Goal: Task Accomplishment & Management: Manage account settings

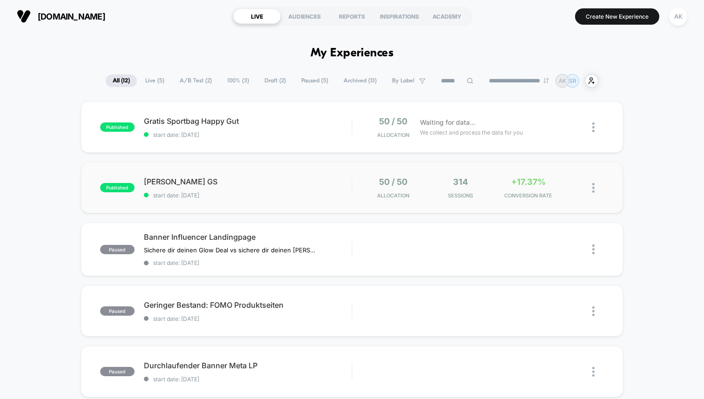
click at [272, 205] on div "published [PERSON_NAME] GS start date: [DATE] 50 / 50 Allocation 314 Sessions +…" at bounding box center [352, 187] width 542 height 51
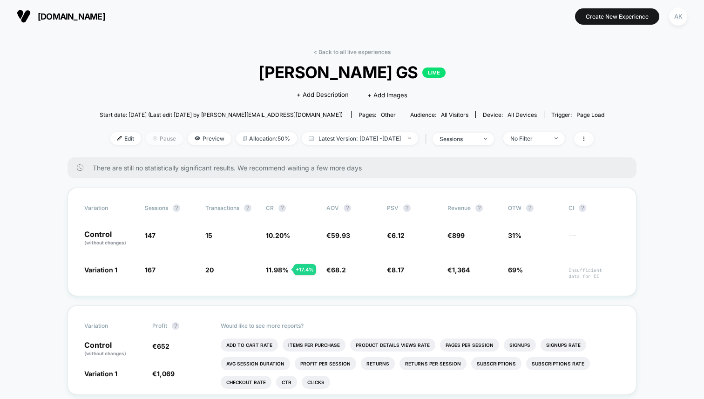
click at [146, 138] on span "Pause" at bounding box center [164, 138] width 37 height 13
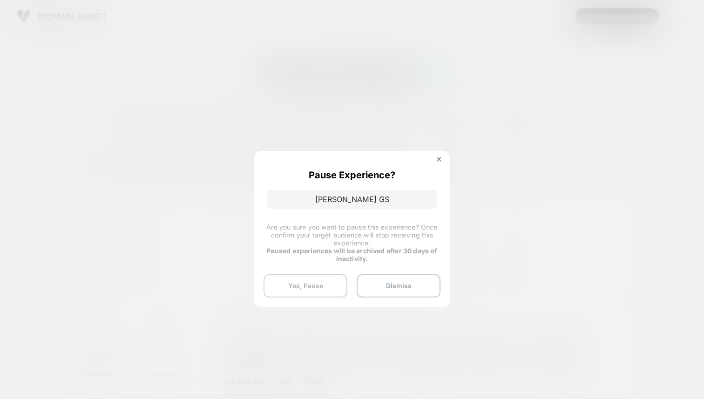
click at [317, 289] on button "Yes, Pause" at bounding box center [306, 285] width 84 height 23
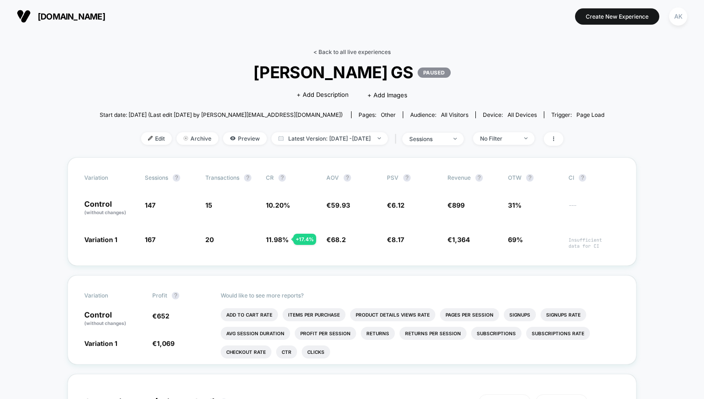
click at [341, 49] on link "< Back to all live experiences" at bounding box center [352, 51] width 77 height 7
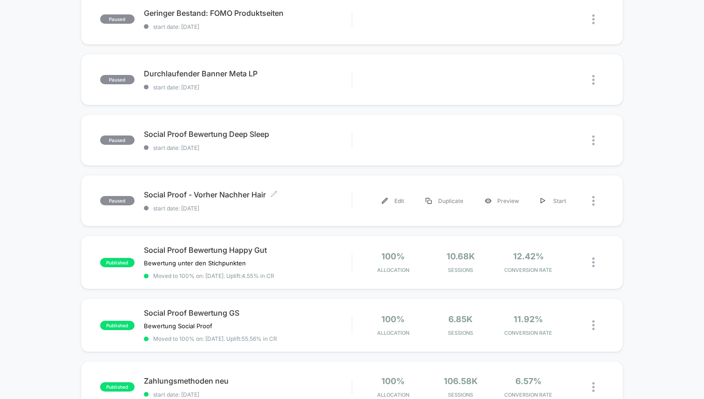
scroll to position [295, 0]
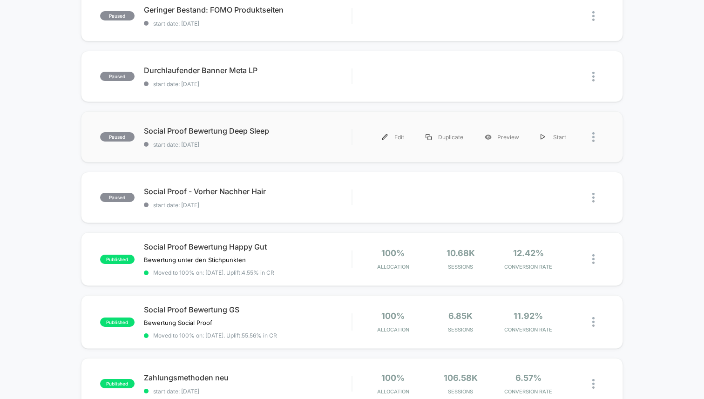
click at [291, 153] on div "paused Social Proof Bewertung Deep Sleep start date: [DATE] Edit Duplicate Prev…" at bounding box center [352, 136] width 542 height 51
